Goal: Browse casually: Explore the website without a specific task or goal

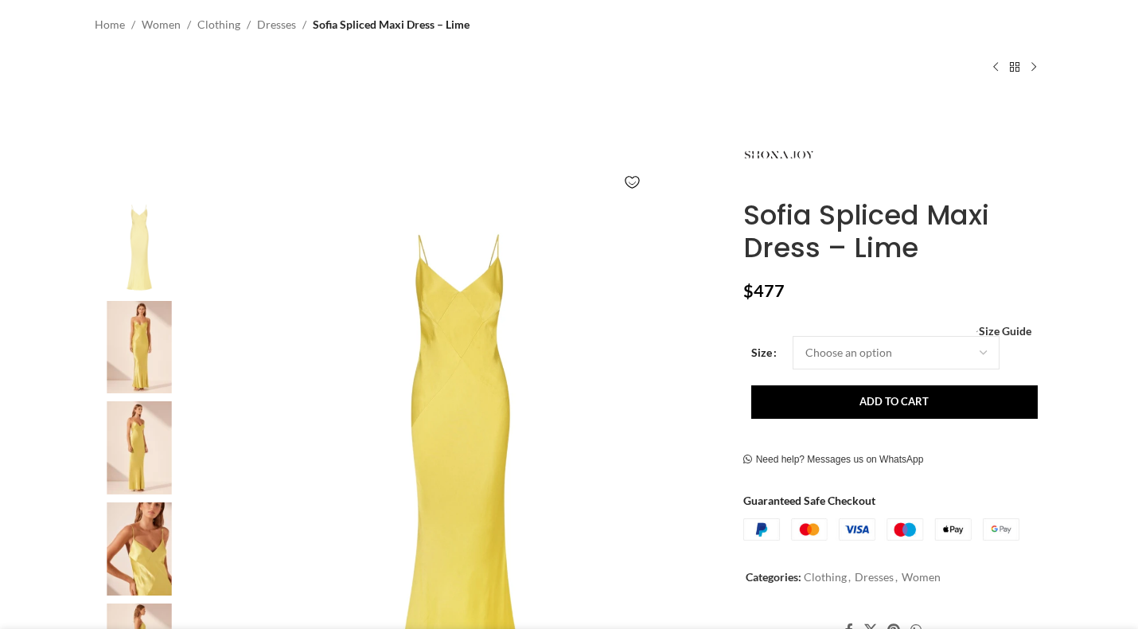
scroll to position [119, 0]
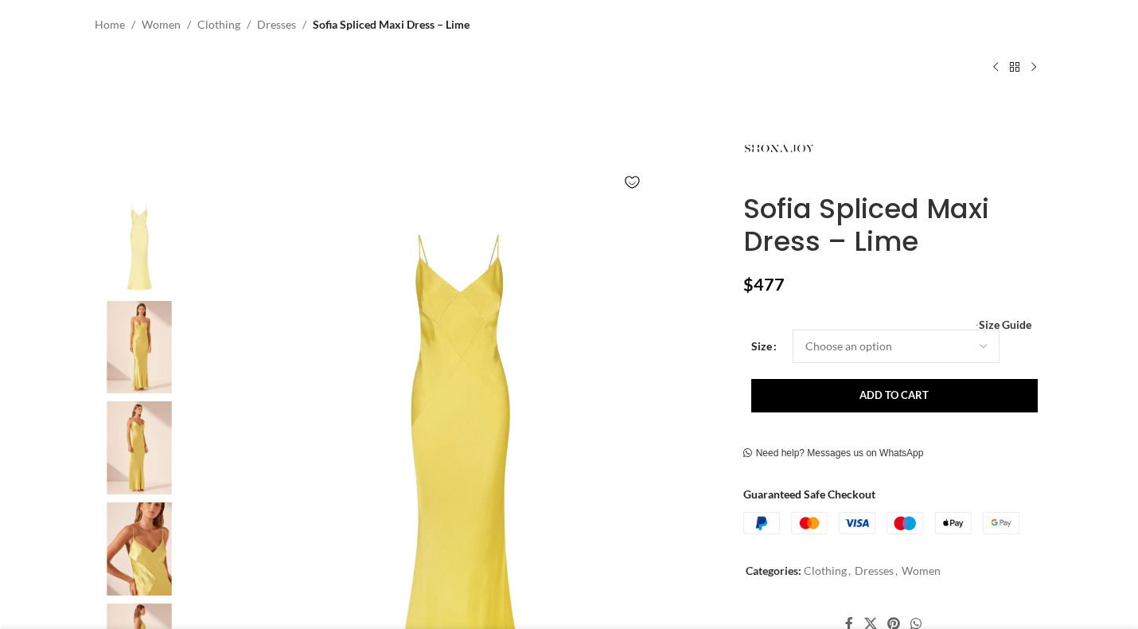
click at [117, 537] on img at bounding box center [139, 548] width 97 height 93
click at [132, 446] on img at bounding box center [139, 447] width 97 height 93
click at [147, 348] on img at bounding box center [139, 347] width 97 height 93
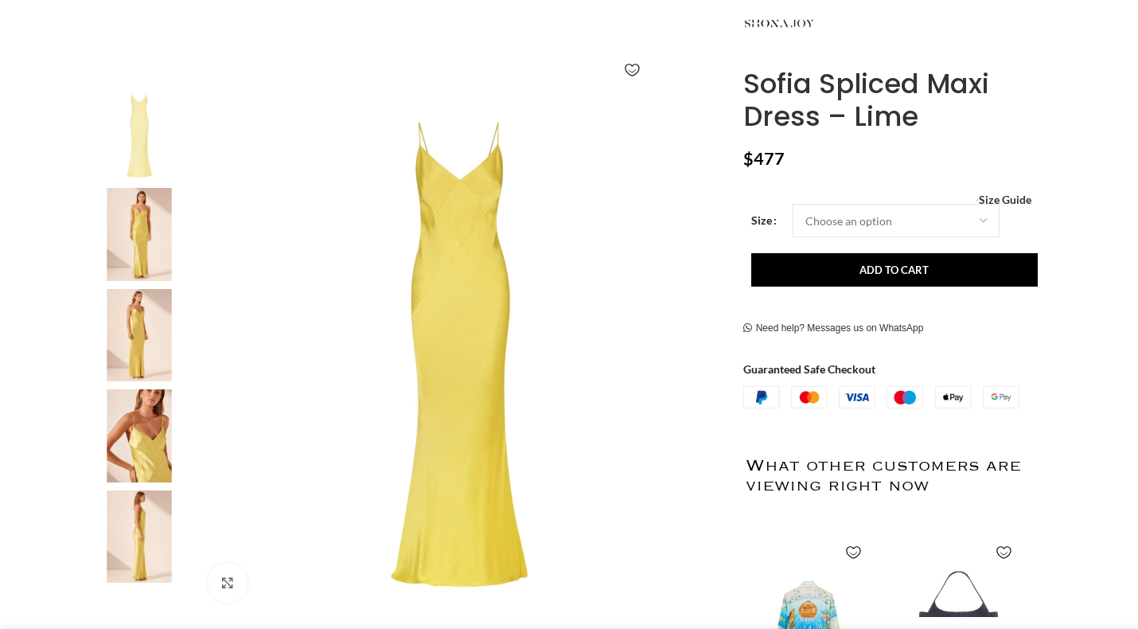
scroll to position [290, 0]
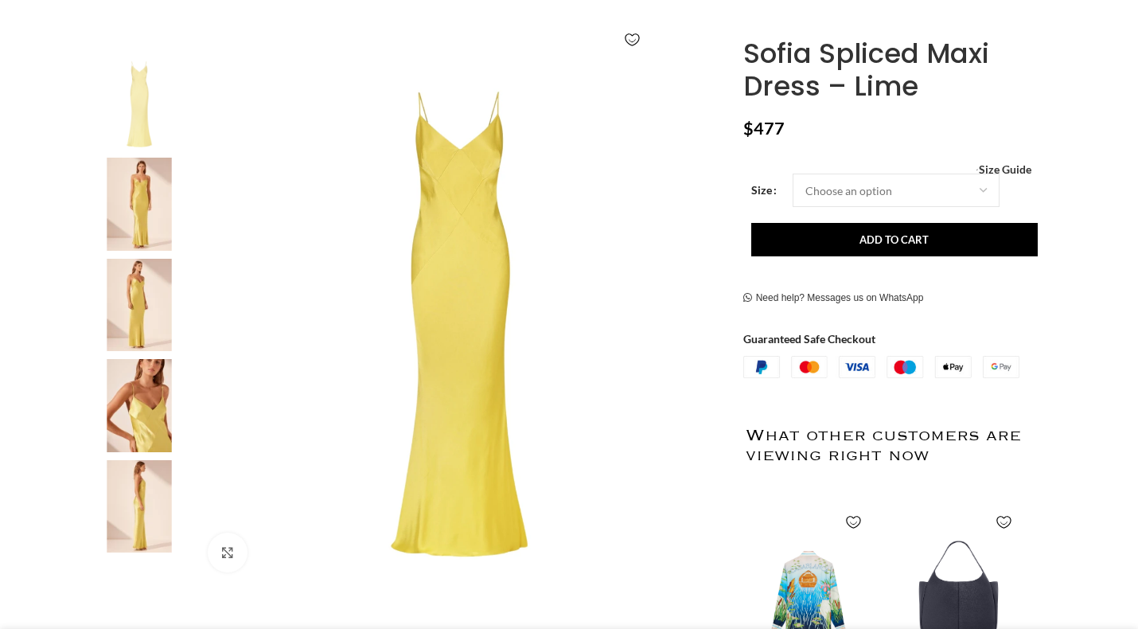
click at [150, 504] on img at bounding box center [139, 506] width 97 height 93
click at [150, 384] on img at bounding box center [139, 405] width 97 height 93
click at [150, 273] on img at bounding box center [139, 305] width 97 height 93
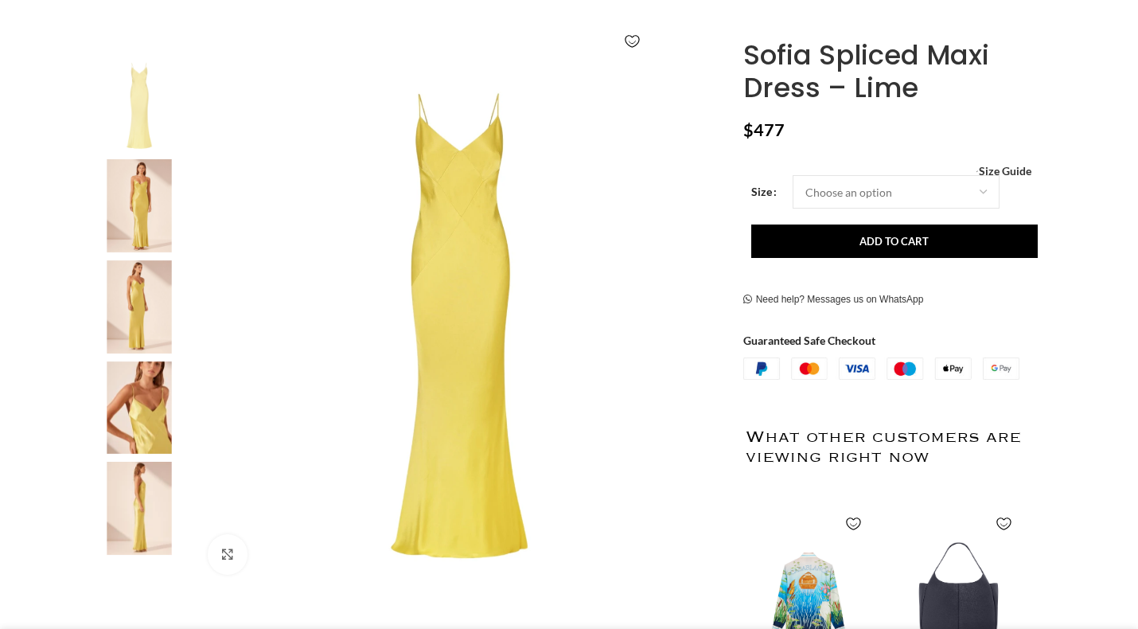
click at [169, 185] on img "2 / 5" at bounding box center [139, 205] width 97 height 93
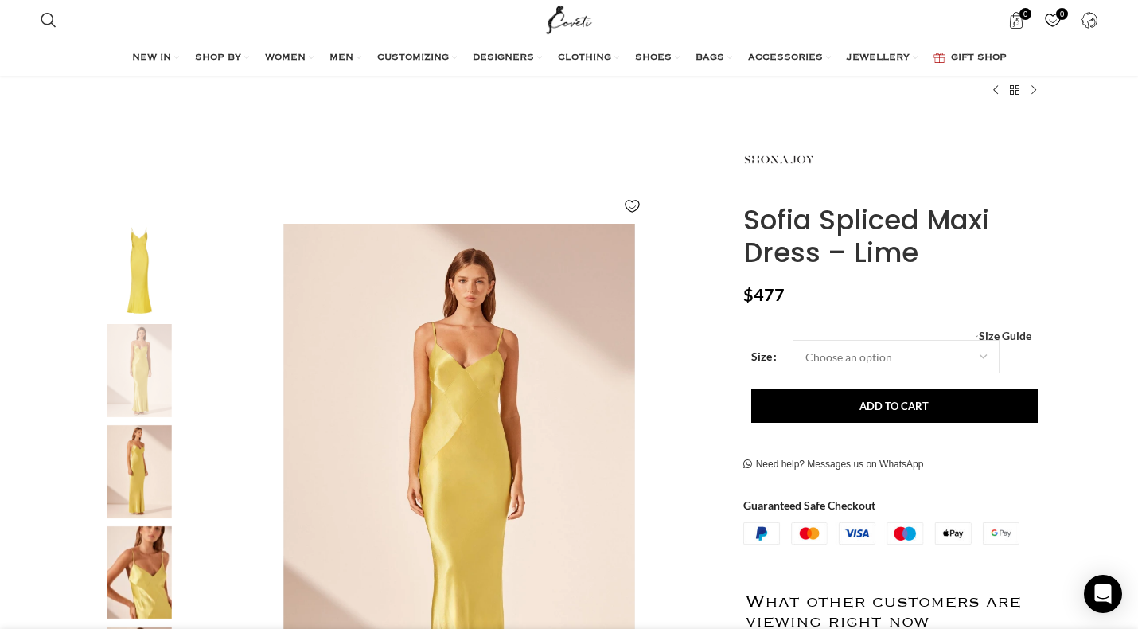
scroll to position [80, 0]
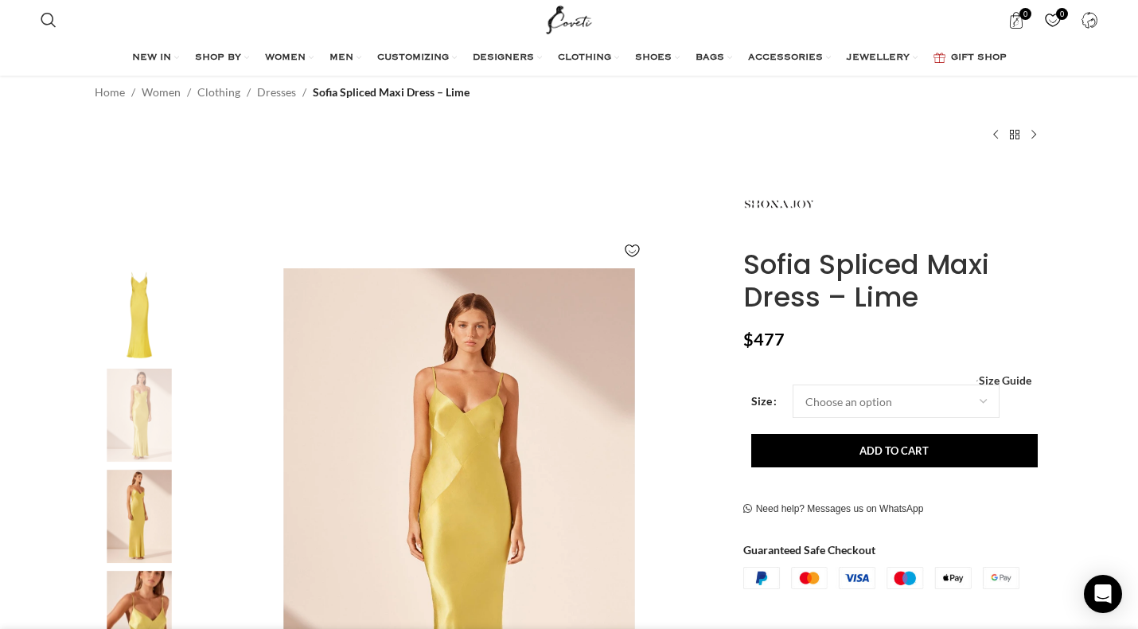
click at [146, 347] on img "1 / 5" at bounding box center [139, 314] width 97 height 93
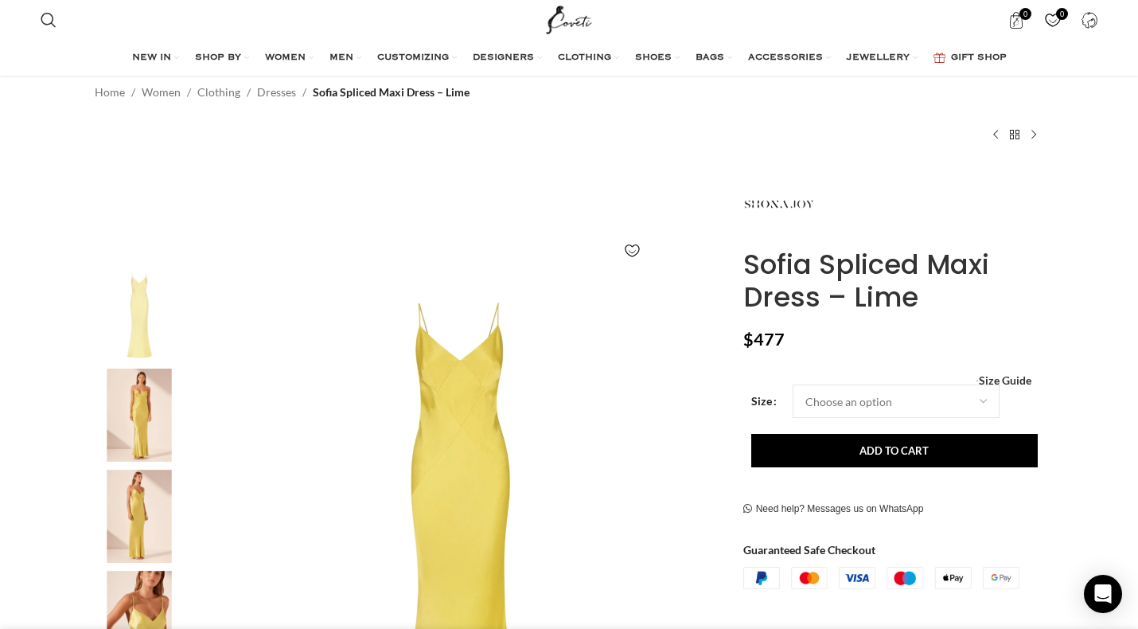
click at [169, 521] on img "3 / 5" at bounding box center [139, 516] width 97 height 93
click at [139, 408] on img "2 / 5" at bounding box center [139, 415] width 97 height 93
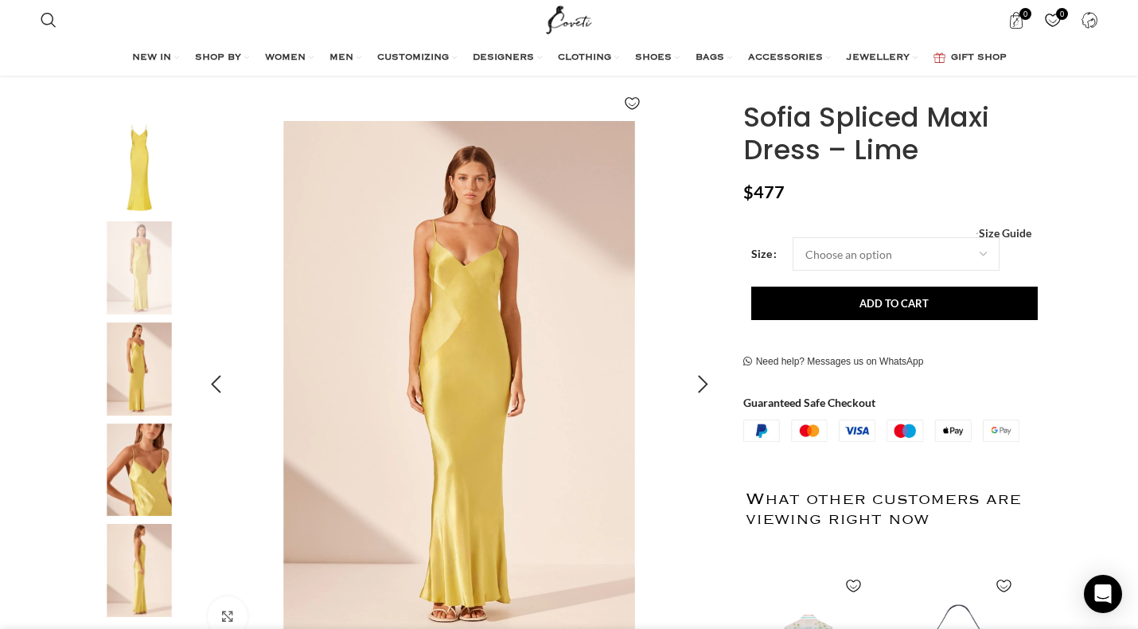
scroll to position [232, 0]
